Goal: Task Accomplishment & Management: Complete application form

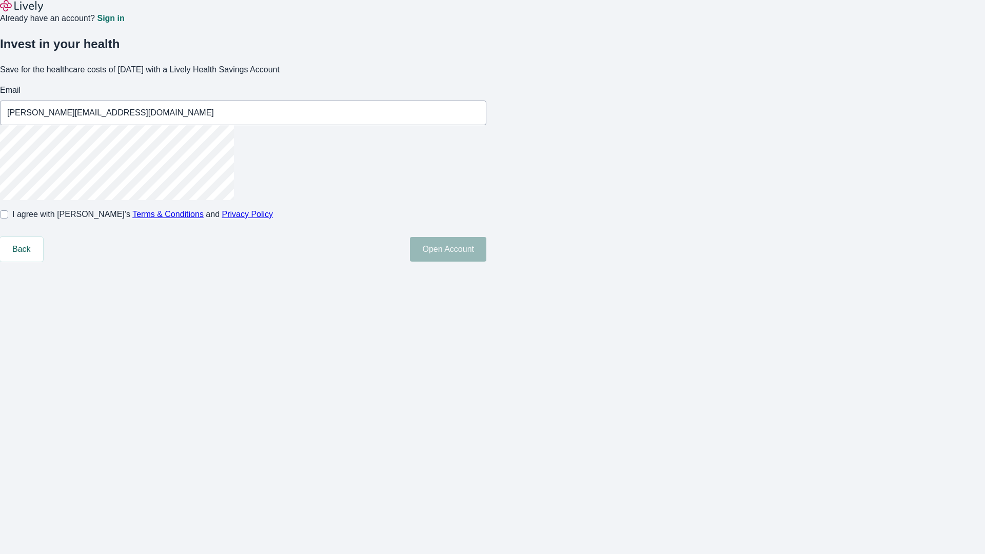
click at [8, 219] on input "I agree with Lively’s Terms & Conditions and Privacy Policy" at bounding box center [4, 214] width 8 height 8
checkbox input "true"
click at [486, 262] on button "Open Account" at bounding box center [448, 249] width 76 height 25
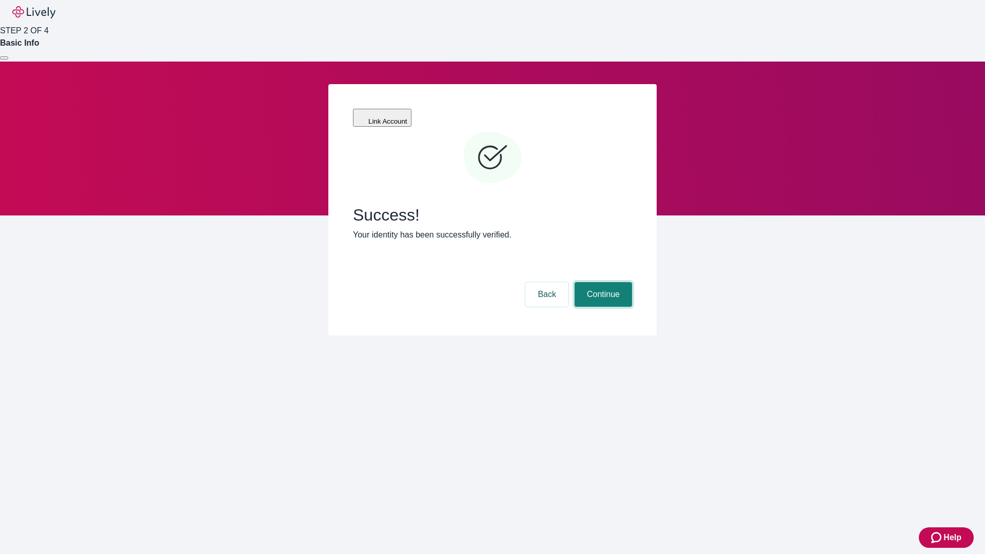
click at [602, 282] on button "Continue" at bounding box center [603, 294] width 57 height 25
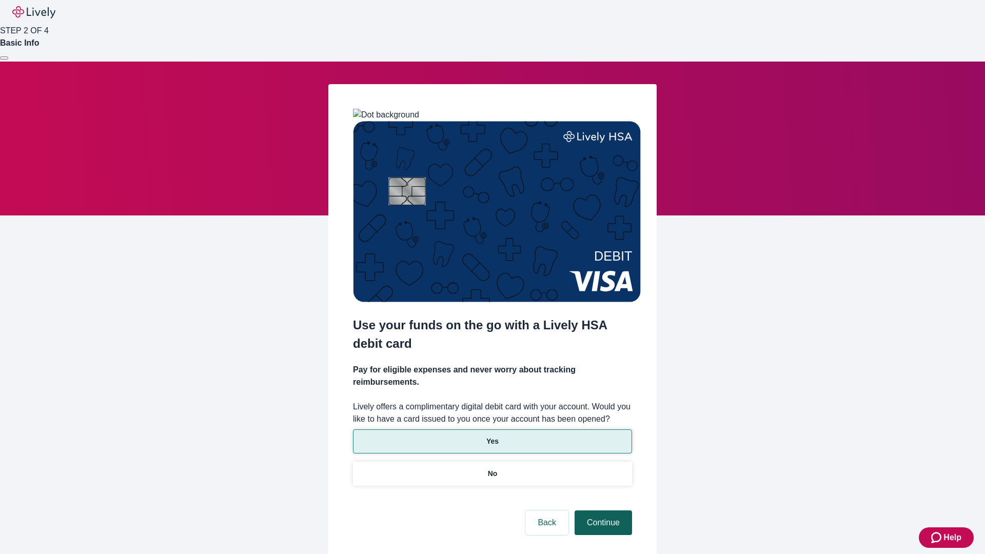
click at [492, 436] on p "Yes" at bounding box center [492, 441] width 12 height 11
click at [602, 510] on button "Continue" at bounding box center [603, 522] width 57 height 25
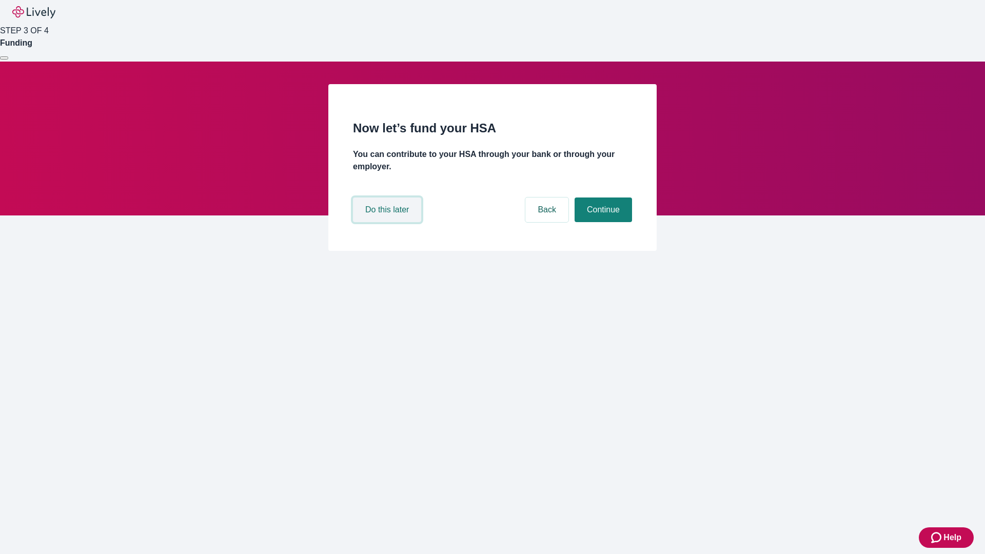
click at [388, 222] on button "Do this later" at bounding box center [387, 209] width 68 height 25
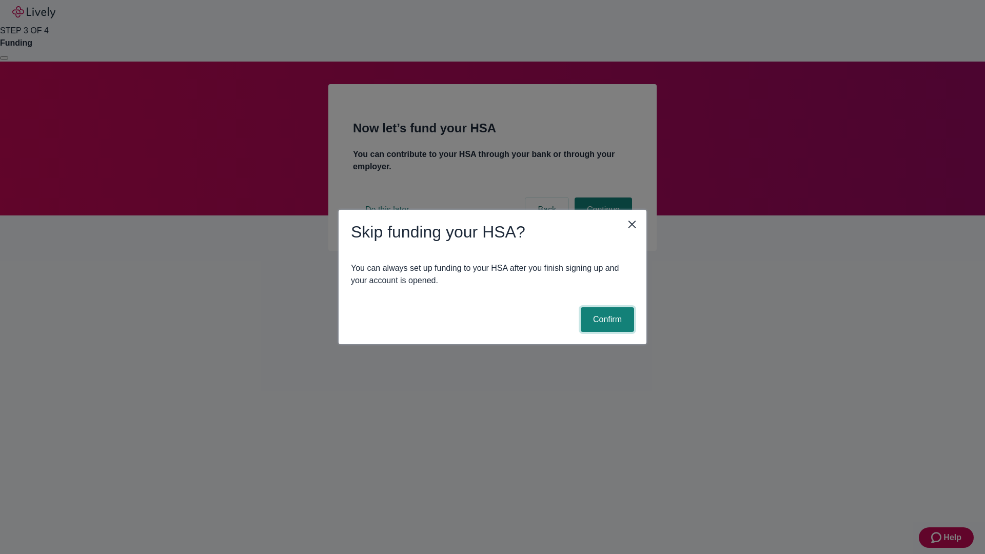
click at [606, 320] on button "Confirm" at bounding box center [607, 319] width 53 height 25
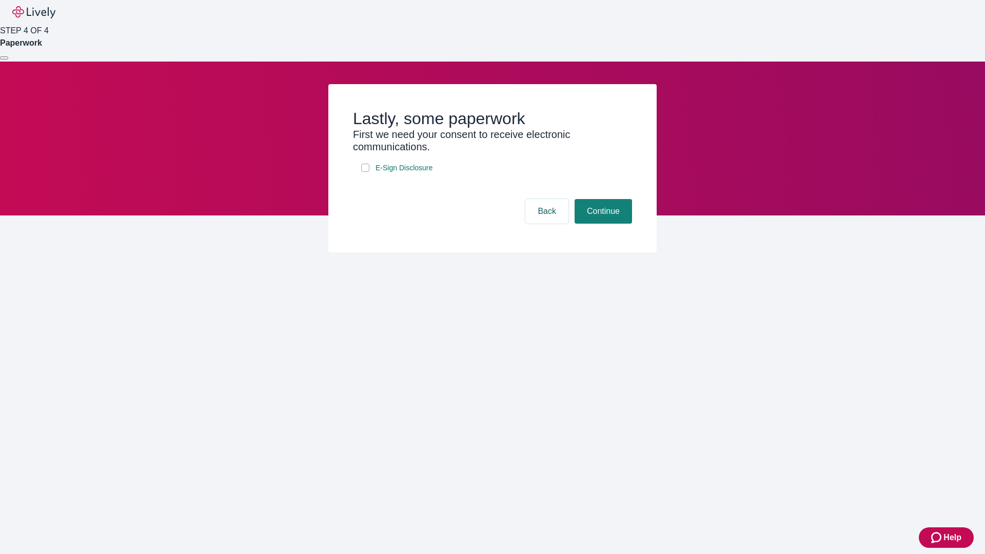
click at [365, 172] on input "E-Sign Disclosure" at bounding box center [365, 168] width 8 height 8
checkbox input "true"
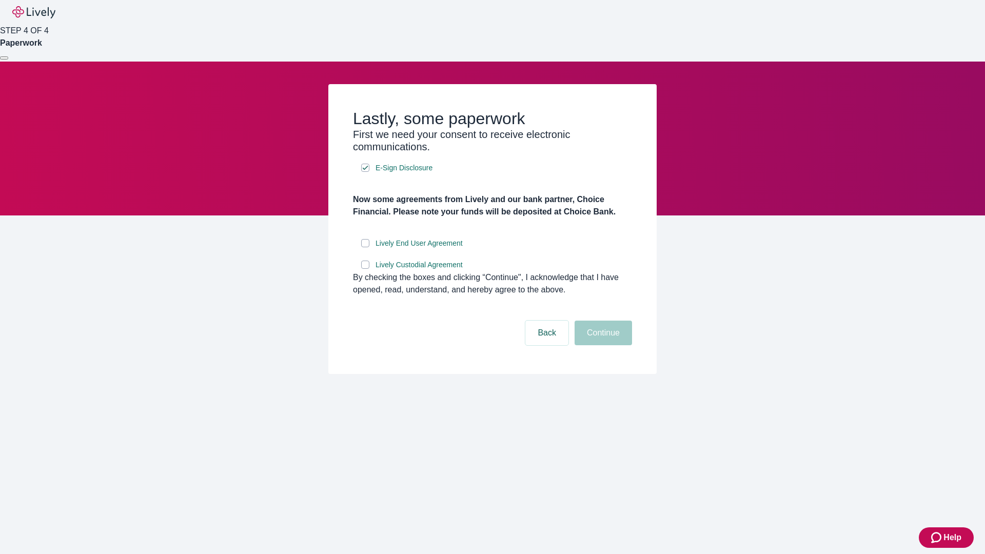
click at [365, 247] on input "Lively End User Agreement" at bounding box center [365, 243] width 8 height 8
checkbox input "true"
click at [365, 269] on input "Lively Custodial Agreement" at bounding box center [365, 265] width 8 height 8
checkbox input "true"
click at [602, 345] on button "Continue" at bounding box center [603, 333] width 57 height 25
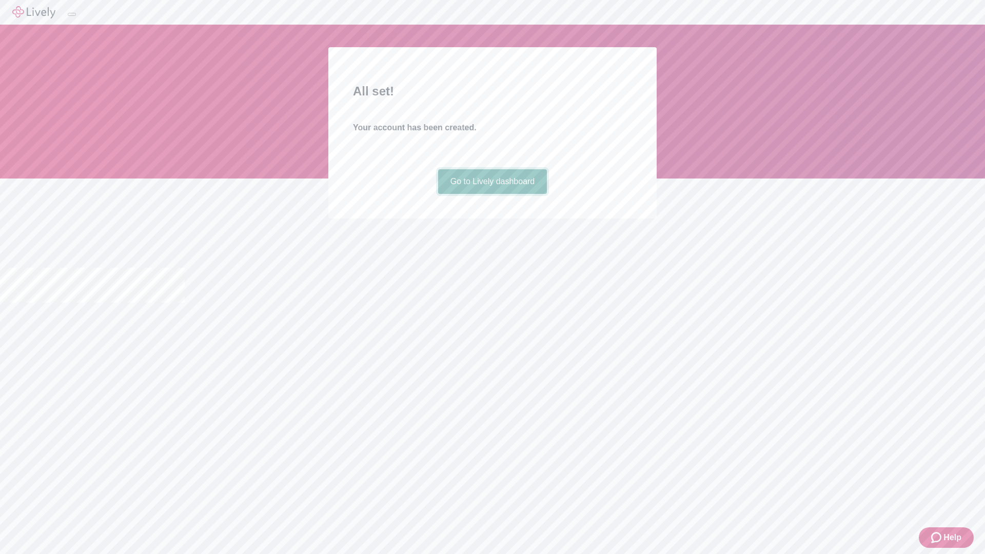
click at [492, 194] on link "Go to Lively dashboard" at bounding box center [492, 181] width 109 height 25
